Goal: Transaction & Acquisition: Book appointment/travel/reservation

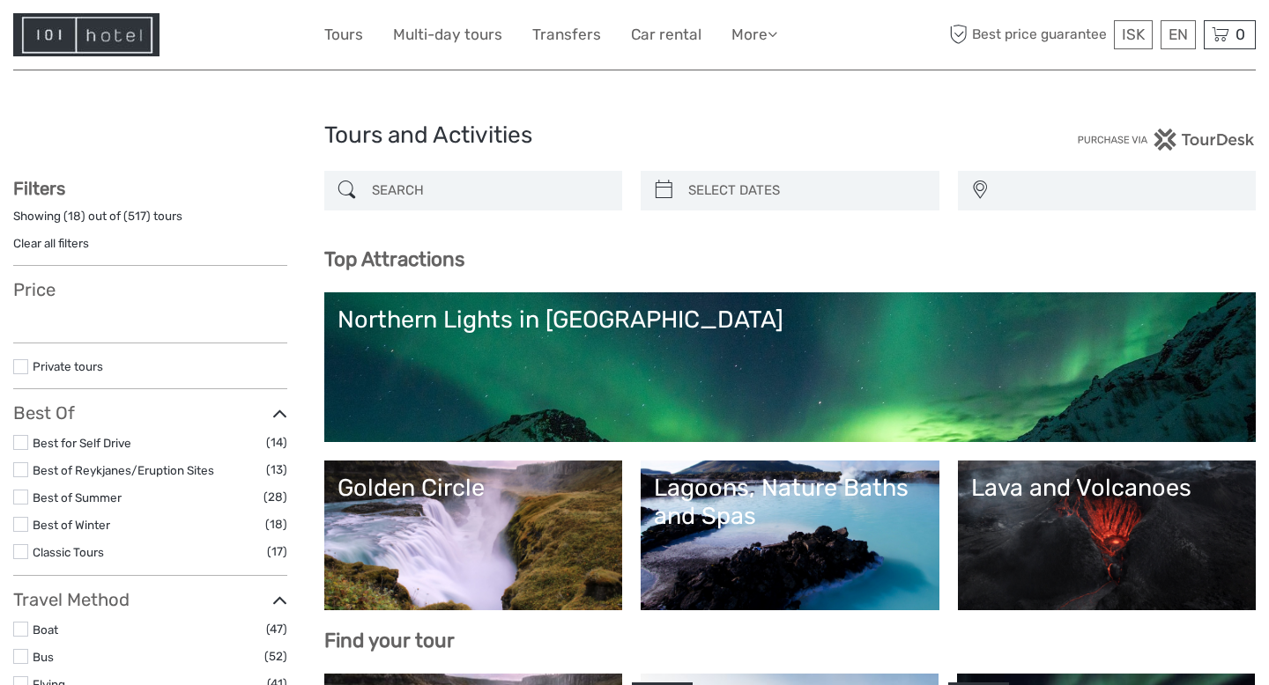
select select
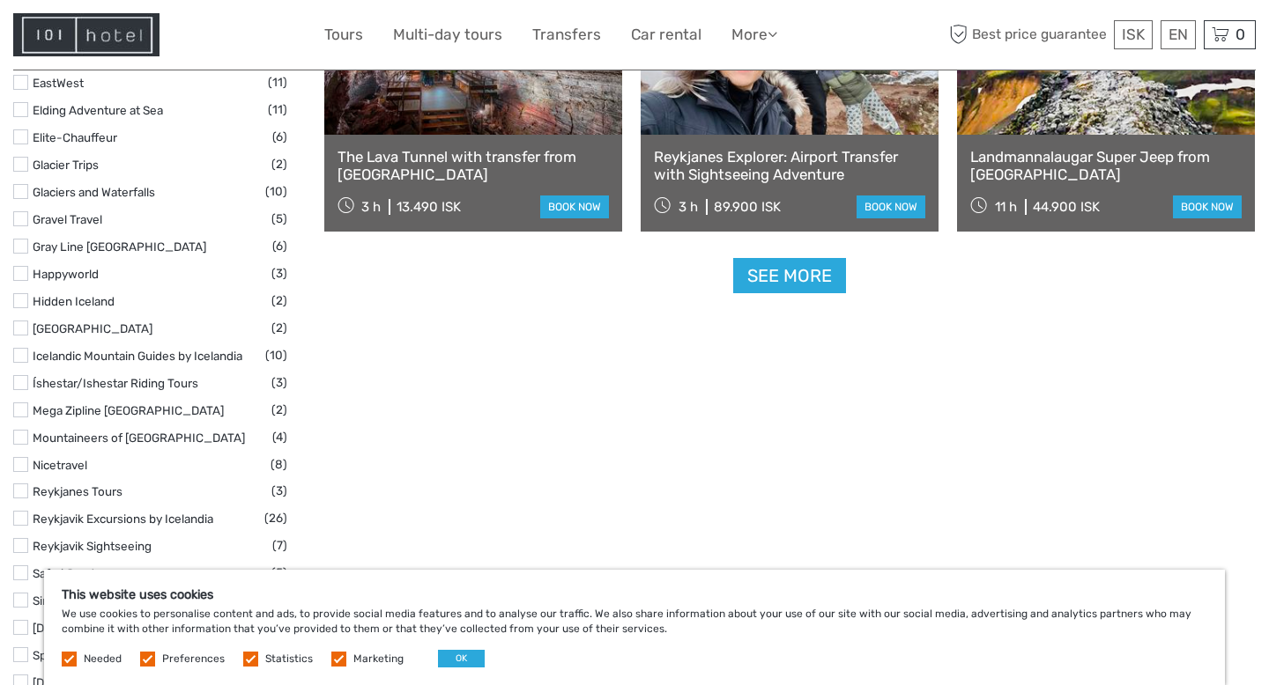
scroll to position [2281, 0]
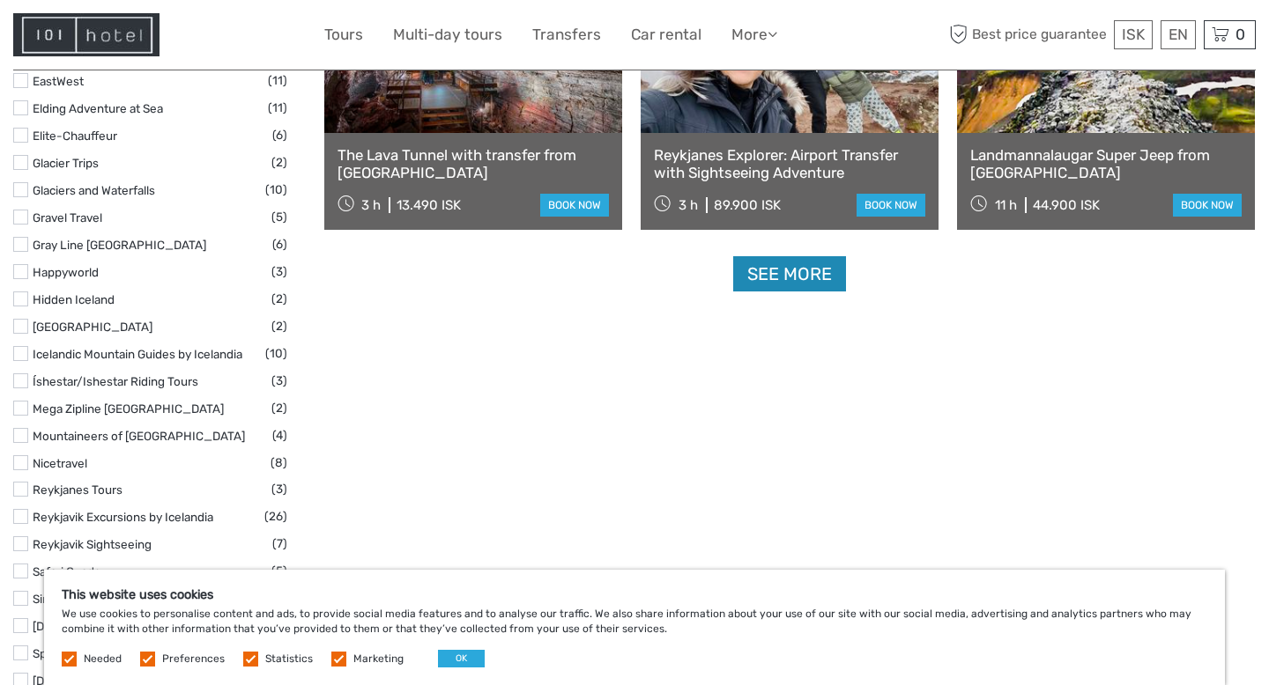
click at [799, 278] on link "See more" at bounding box center [789, 274] width 113 height 36
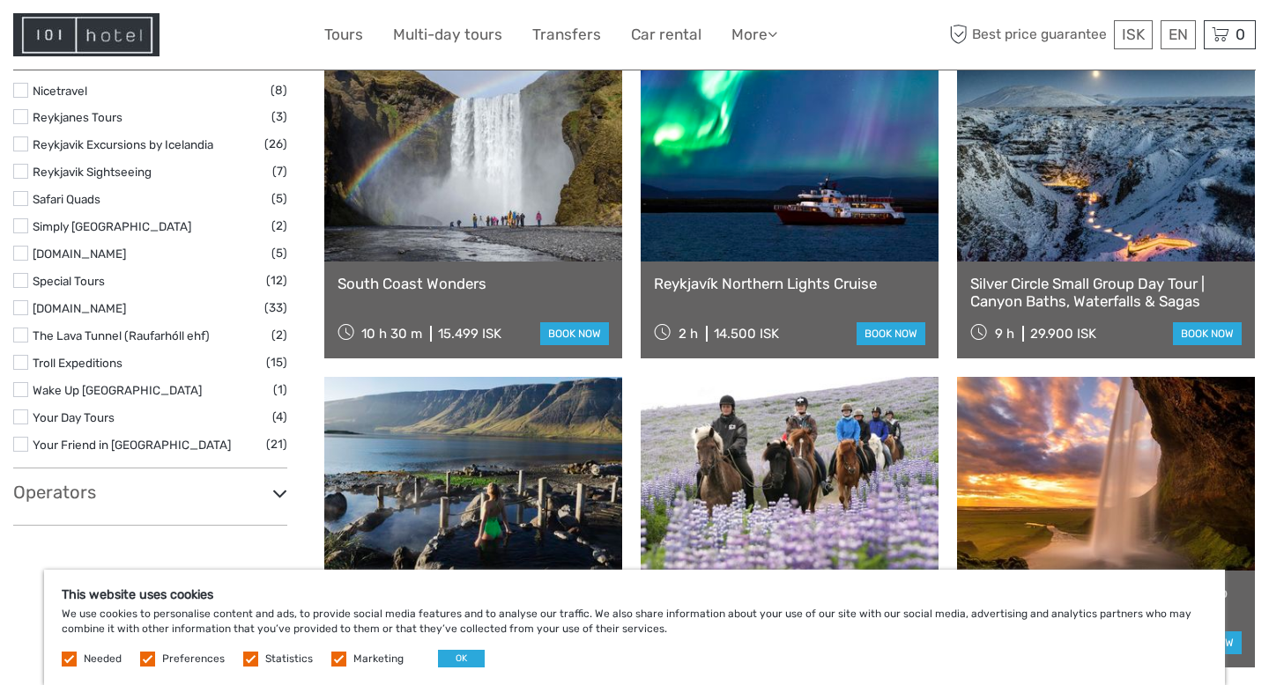
scroll to position [2648, 0]
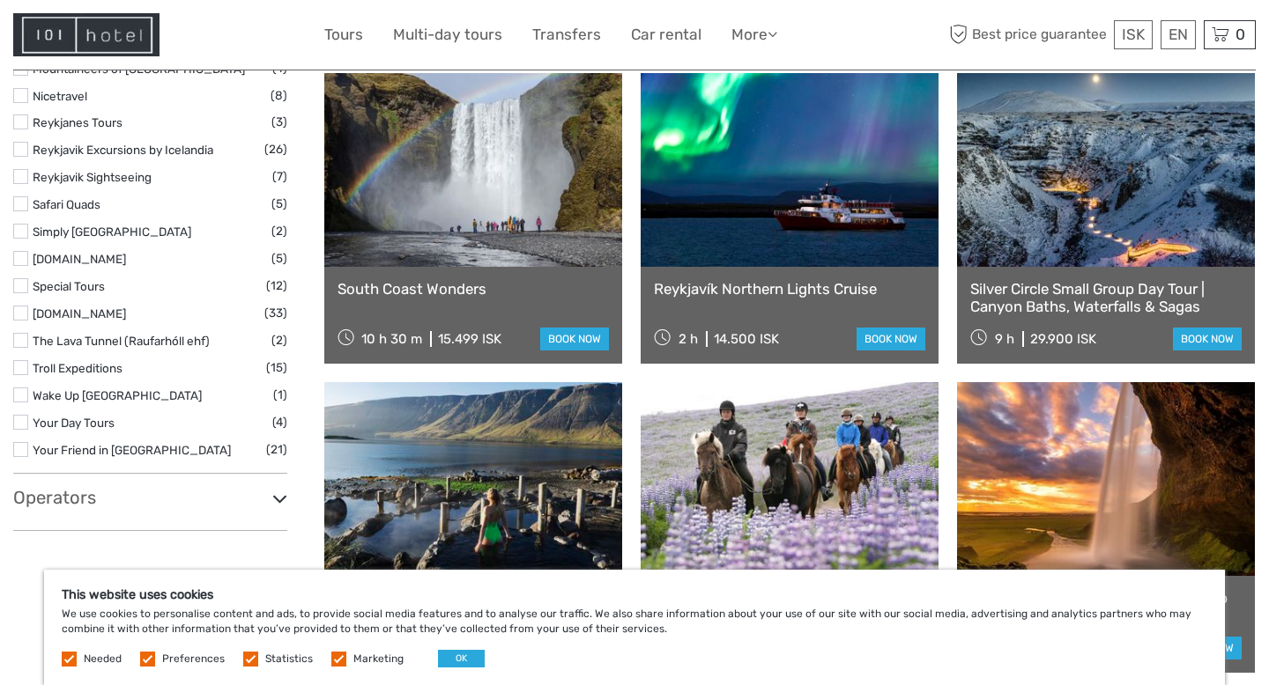
click at [514, 167] on link at bounding box center [473, 170] width 298 height 194
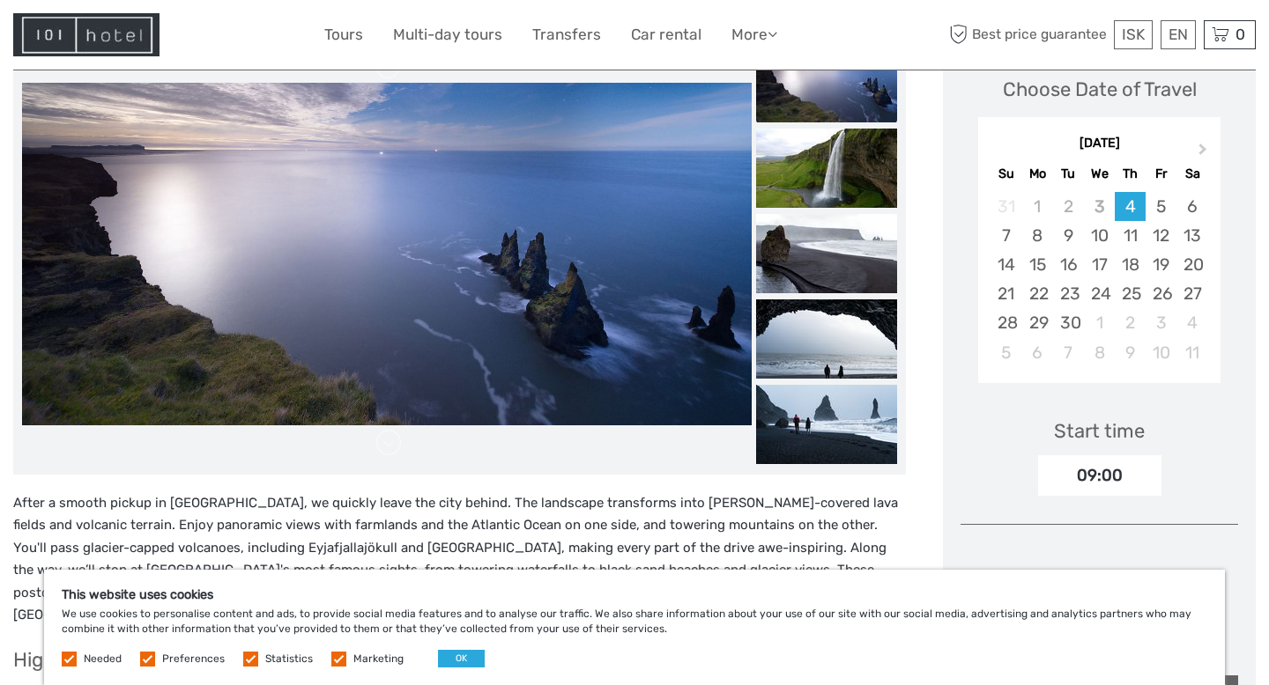
scroll to position [258, 0]
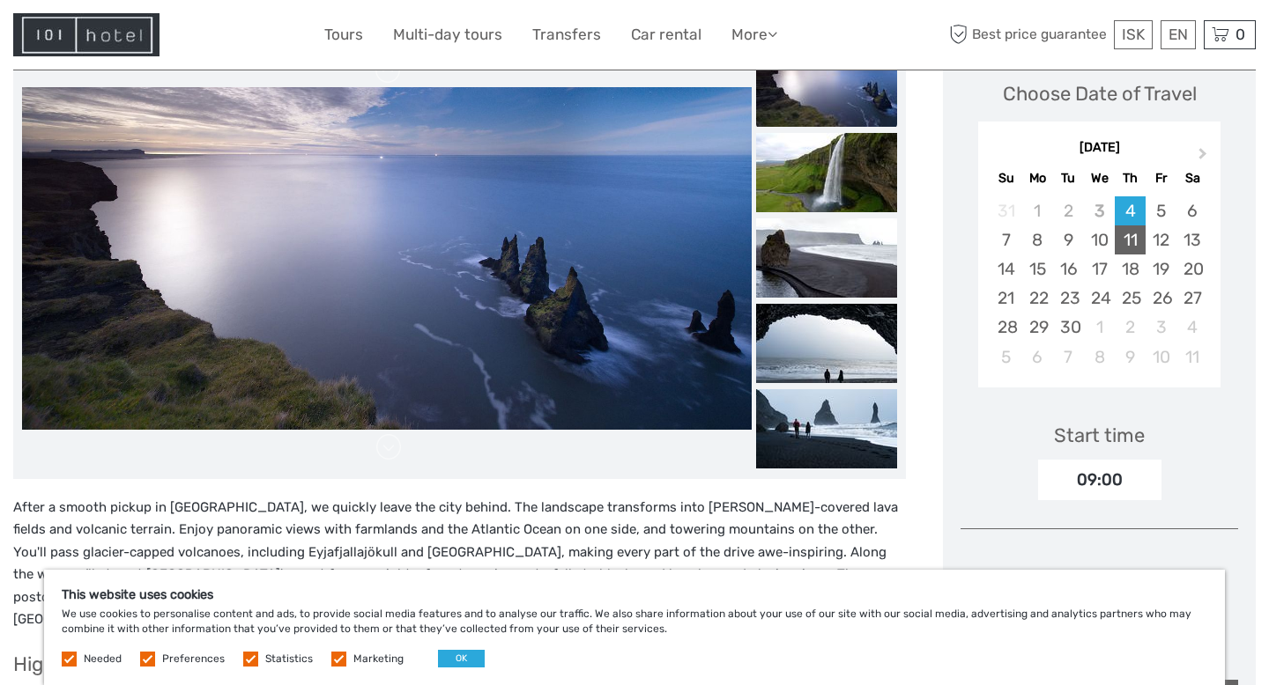
click at [1126, 243] on div "11" at bounding box center [1129, 240] width 31 height 29
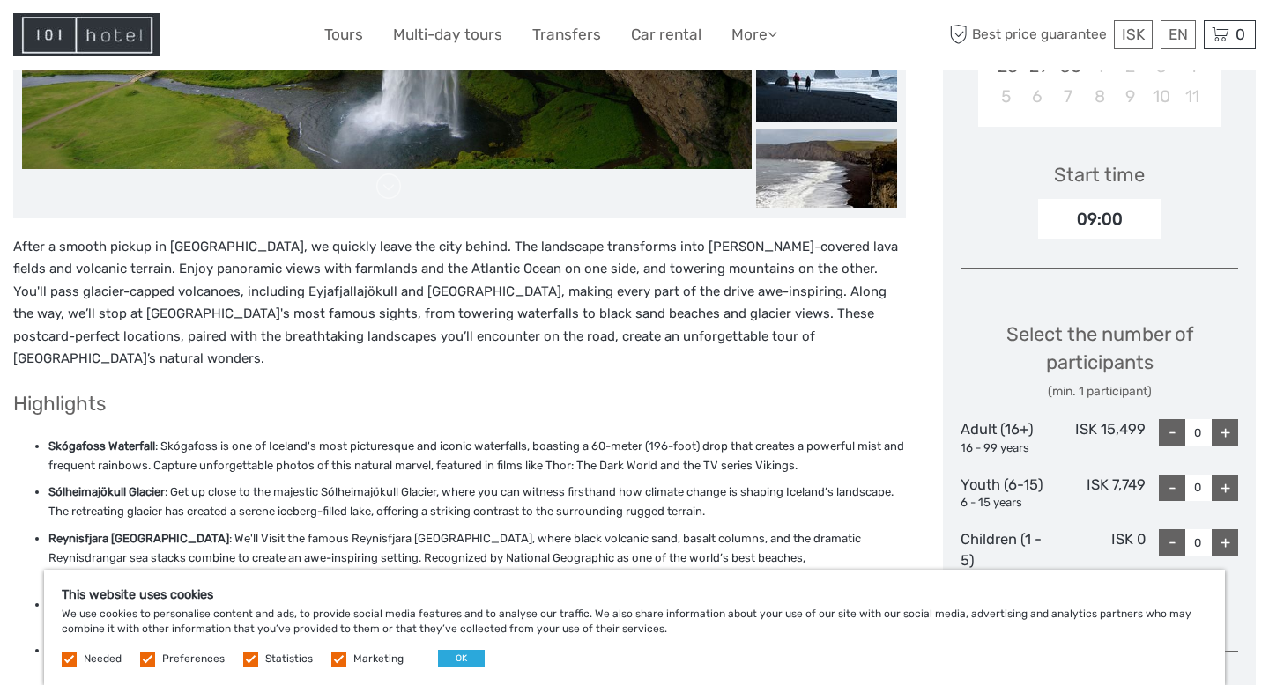
scroll to position [521, 0]
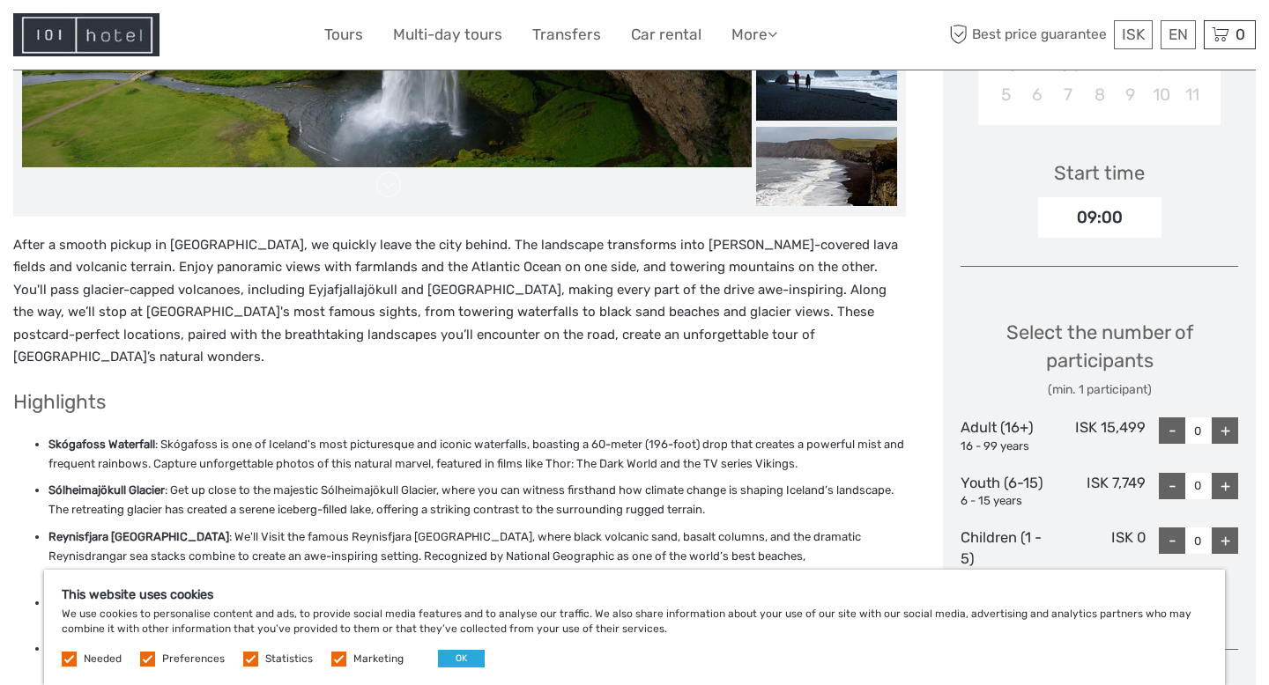
click at [1120, 213] on div "09:00" at bounding box center [1099, 217] width 123 height 41
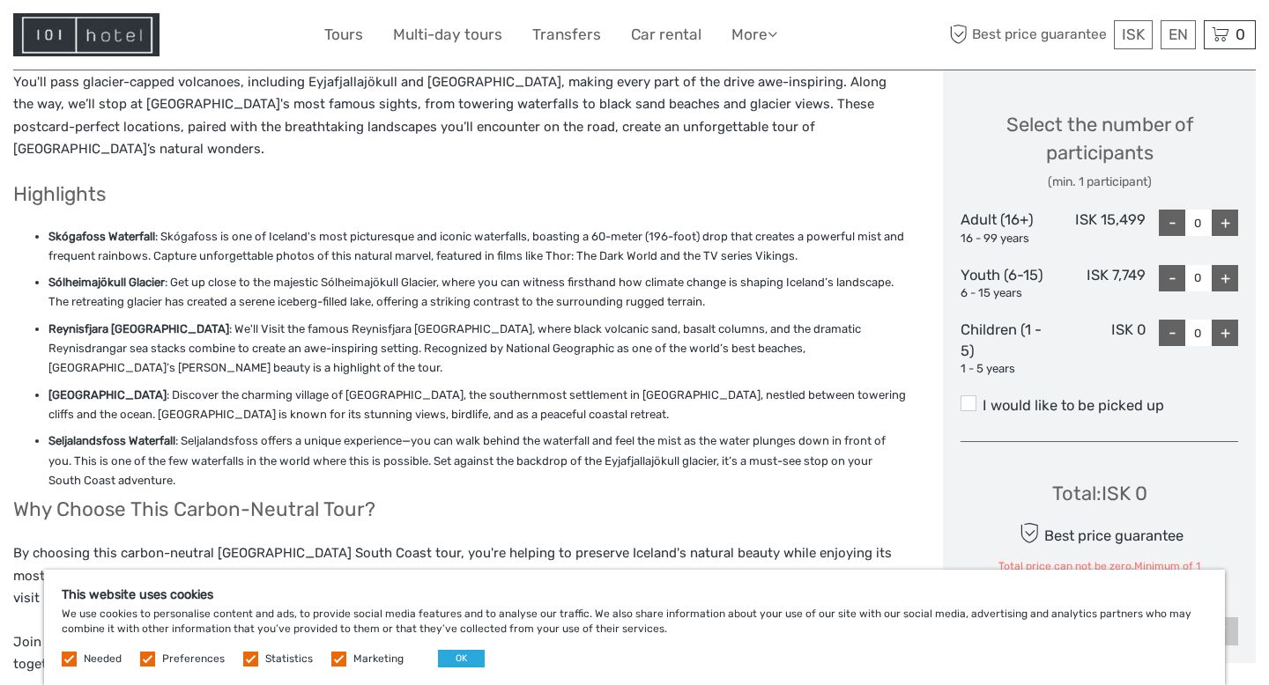
scroll to position [733, 0]
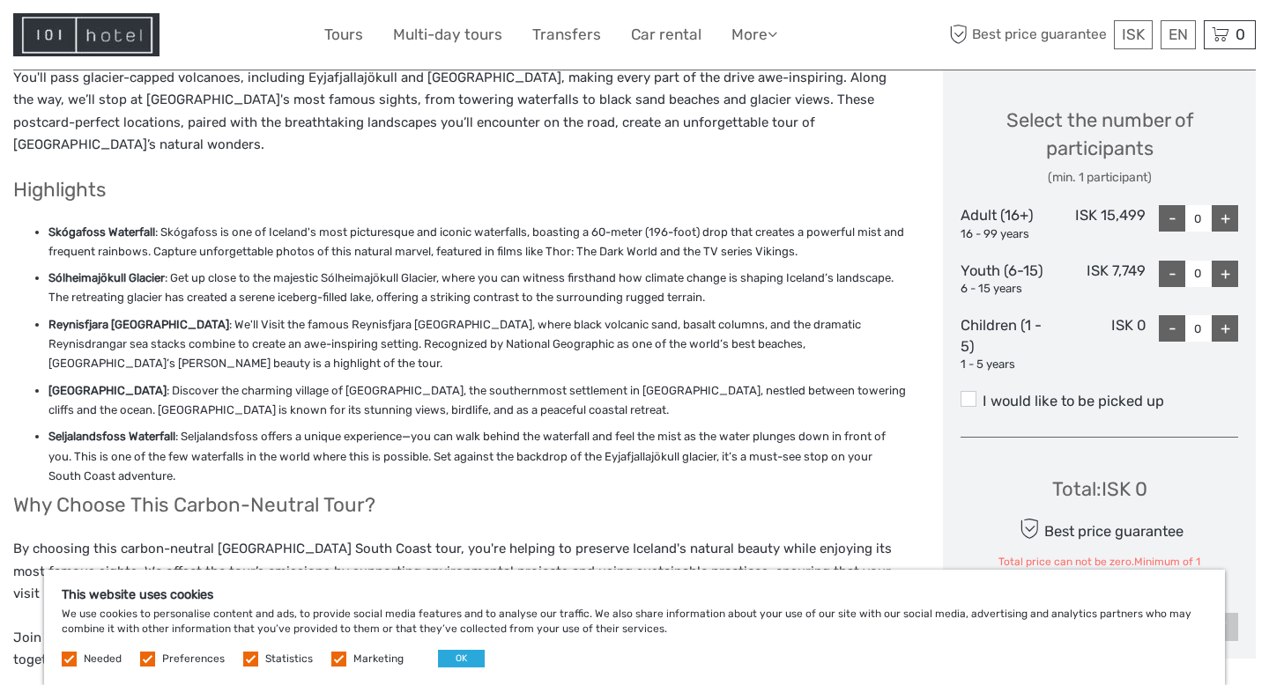
click at [1222, 220] on div "+" at bounding box center [1224, 218] width 26 height 26
type input "1"
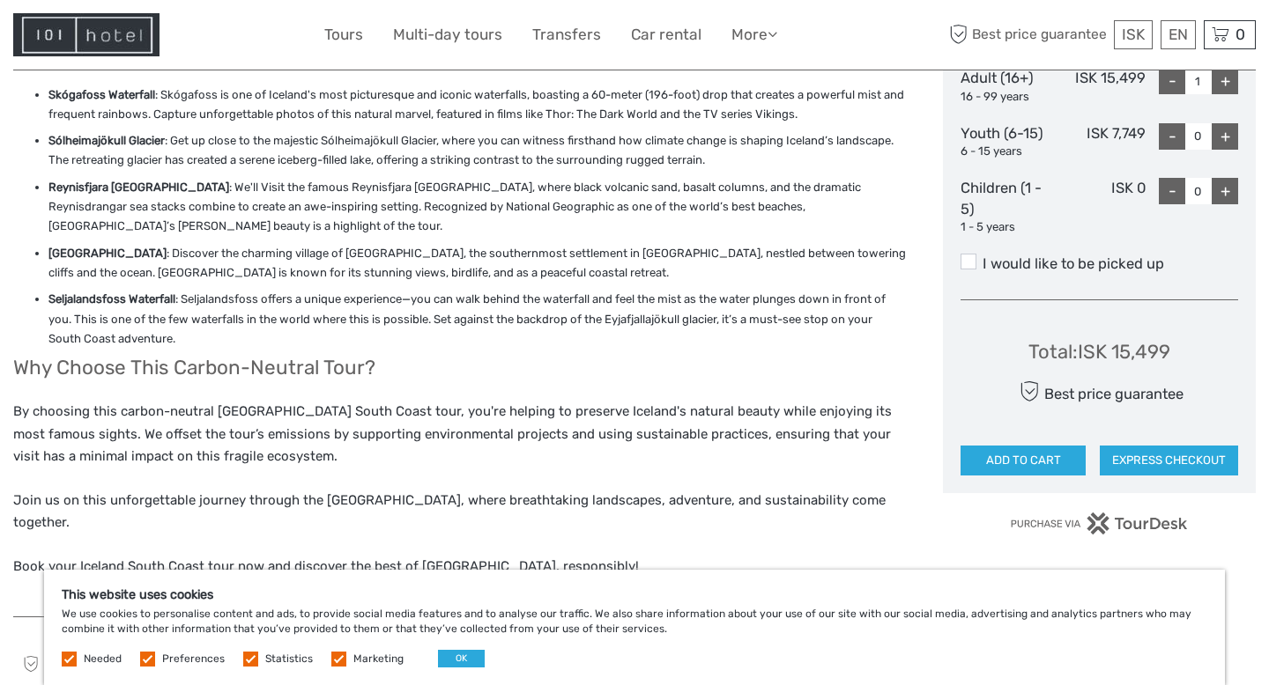
scroll to position [865, 0]
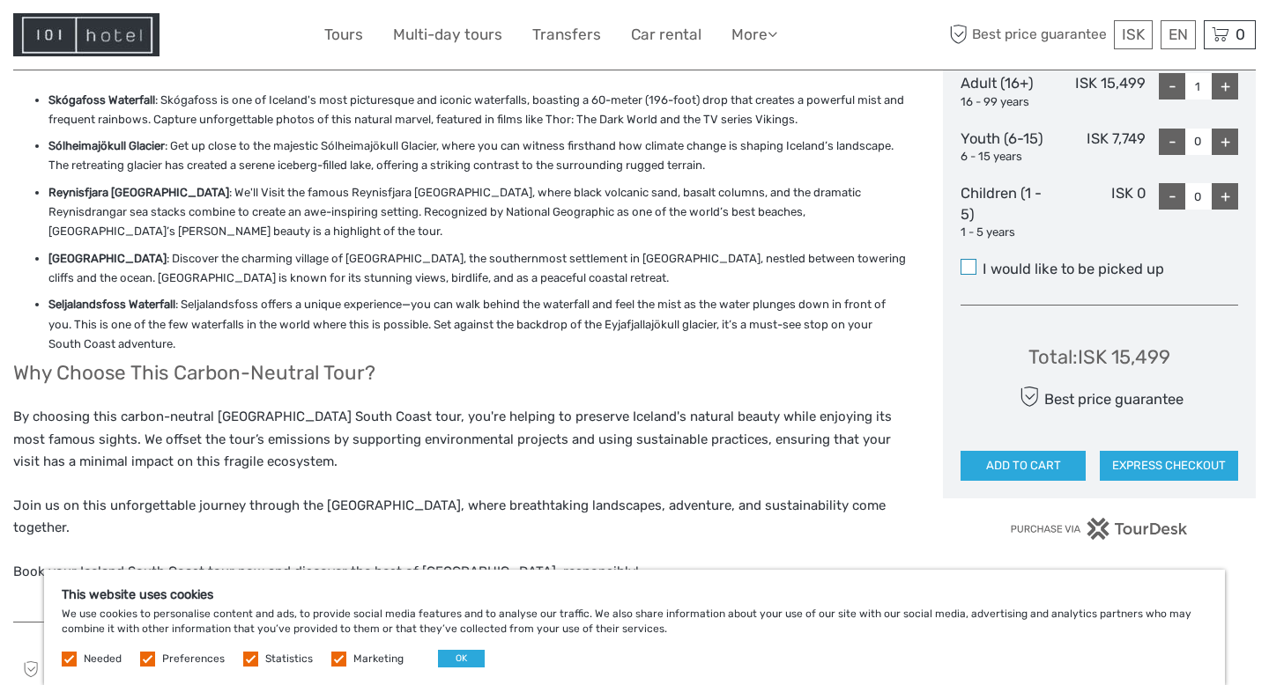
click at [971, 267] on span at bounding box center [968, 267] width 16 height 16
click at [982, 263] on input "I would like to be picked up" at bounding box center [982, 263] width 0 height 0
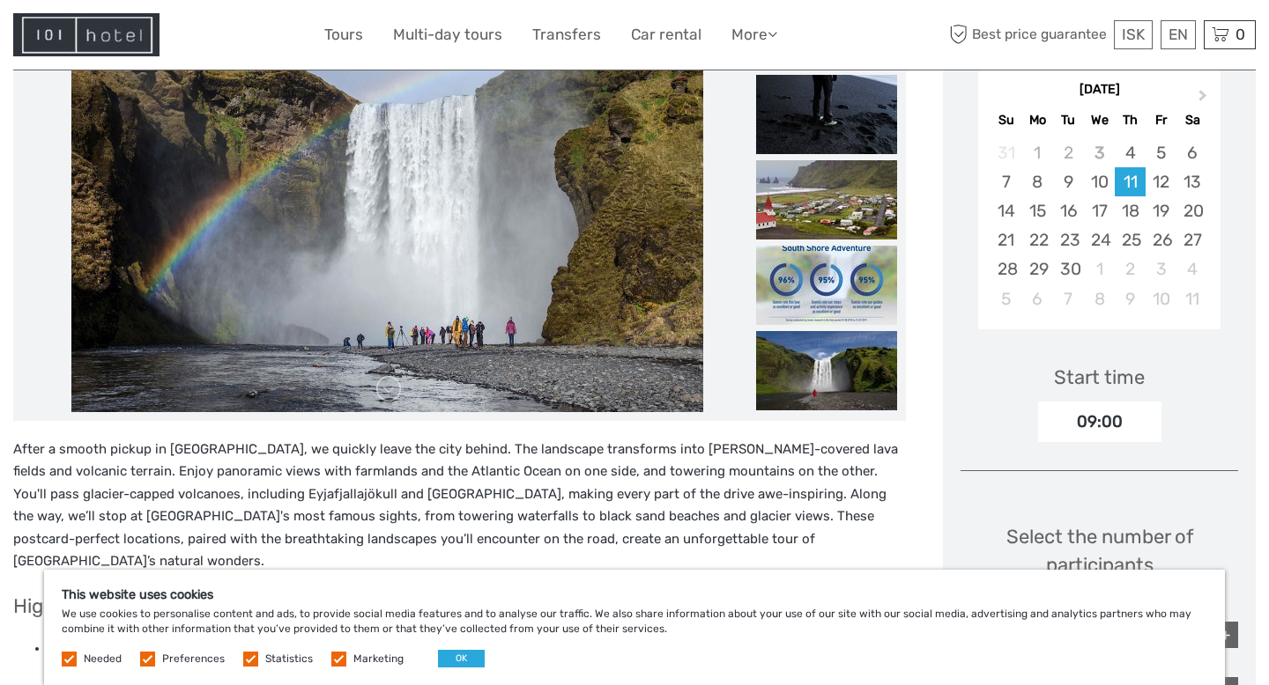
scroll to position [0, 0]
